Goal: Find specific page/section: Find specific page/section

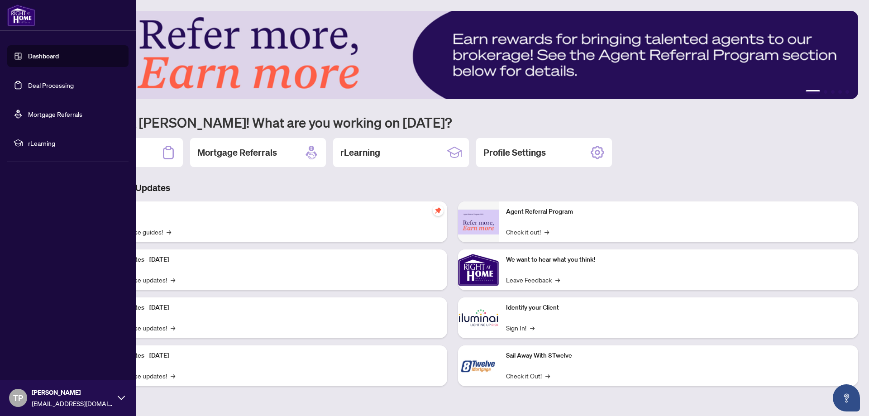
click at [74, 86] on link "Deal Processing" at bounding box center [51, 85] width 46 height 8
